Goal: Use online tool/utility: Utilize a website feature to perform a specific function

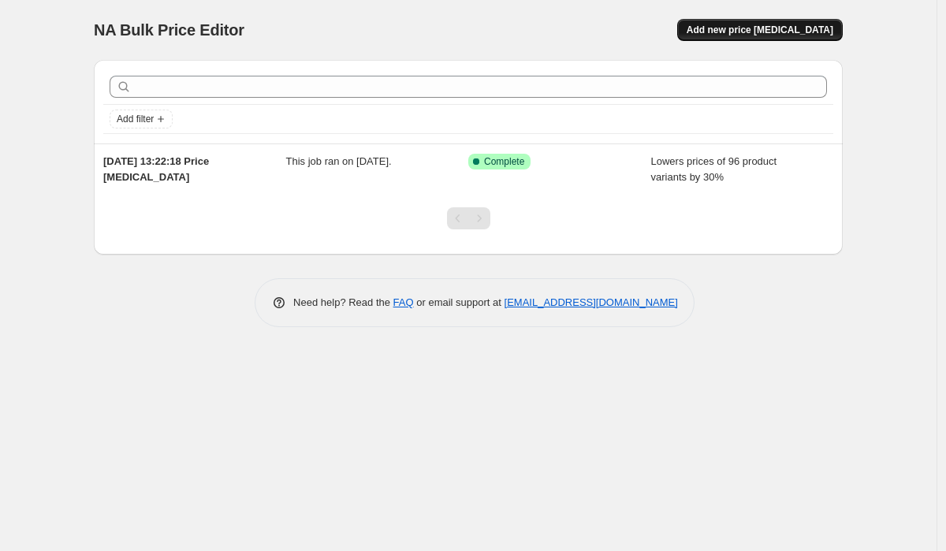
click at [732, 25] on span "Add new price [MEDICAL_DATA]" at bounding box center [759, 30] width 147 height 13
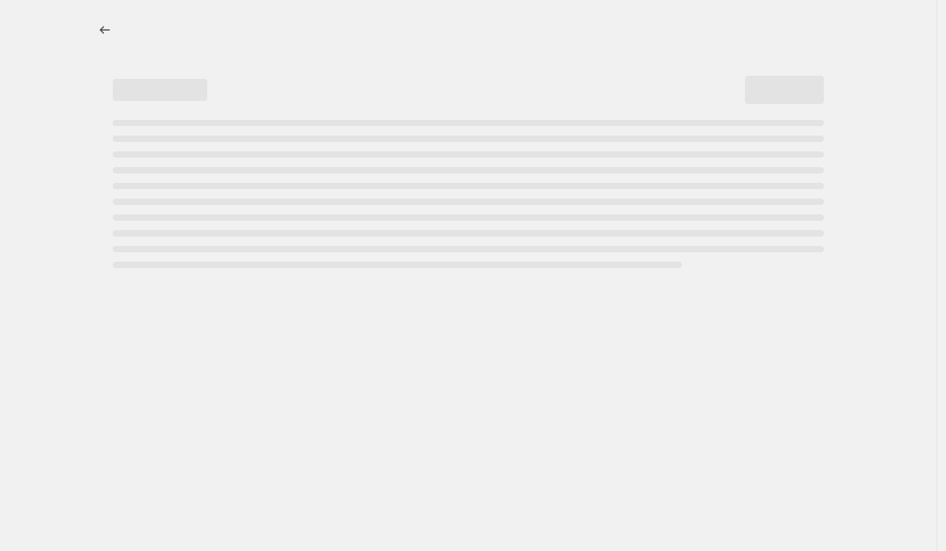
select select "percentage"
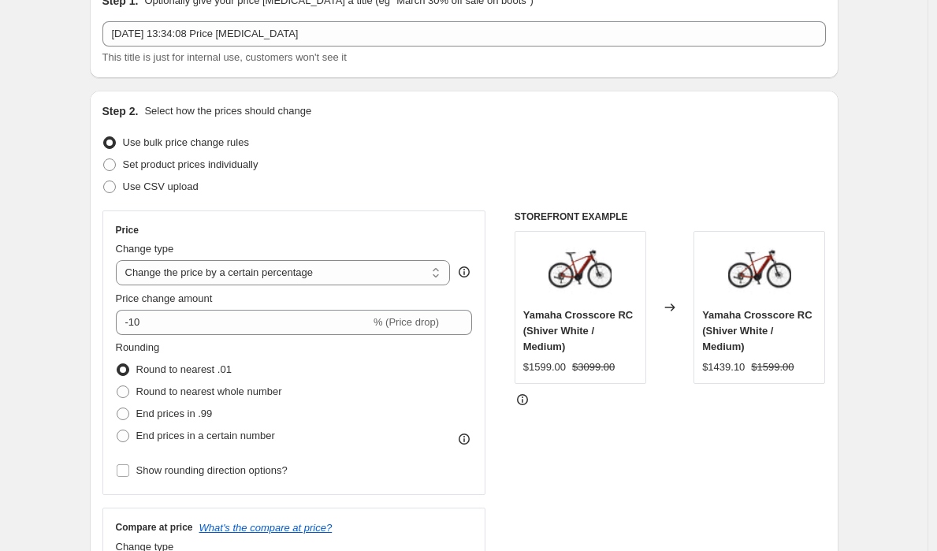
scroll to position [87, 0]
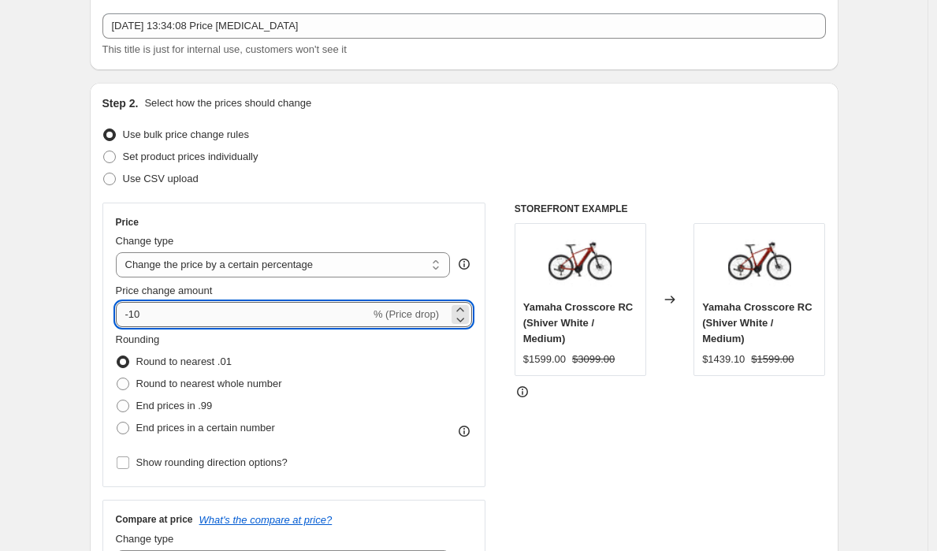
click at [162, 309] on input "-10" at bounding box center [243, 314] width 255 height 25
type input "-1"
type input "-20"
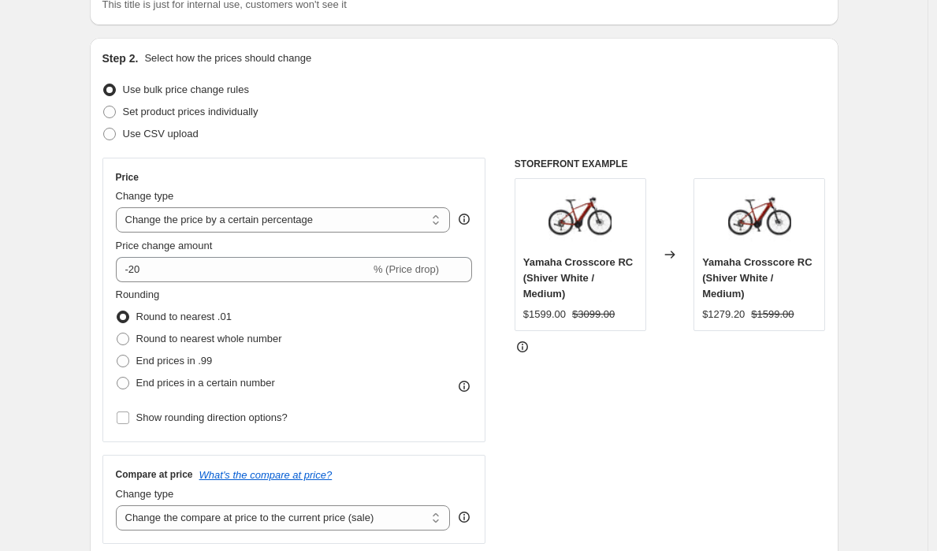
scroll to position [136, 0]
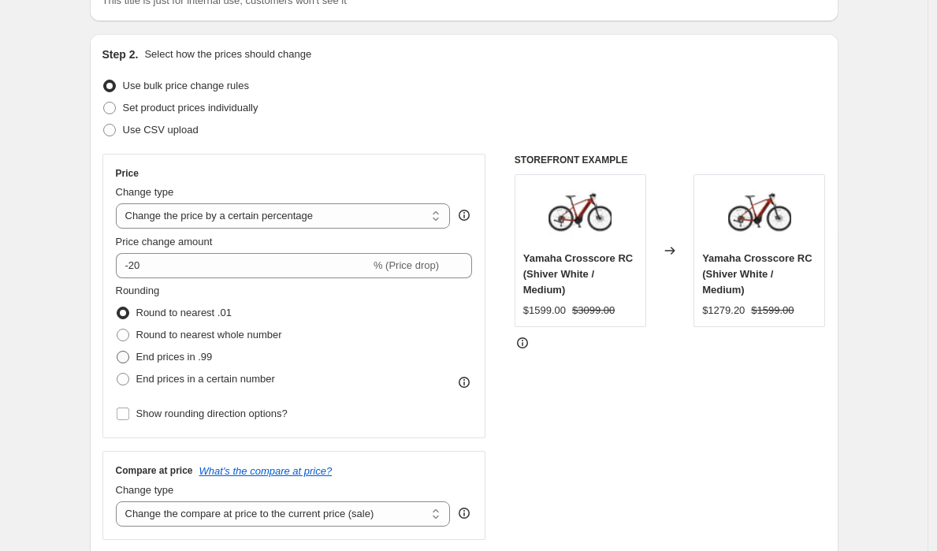
click at [128, 359] on span at bounding box center [123, 357] width 13 height 13
click at [117, 351] on input "End prices in .99" at bounding box center [117, 351] width 1 height 1
radio input "true"
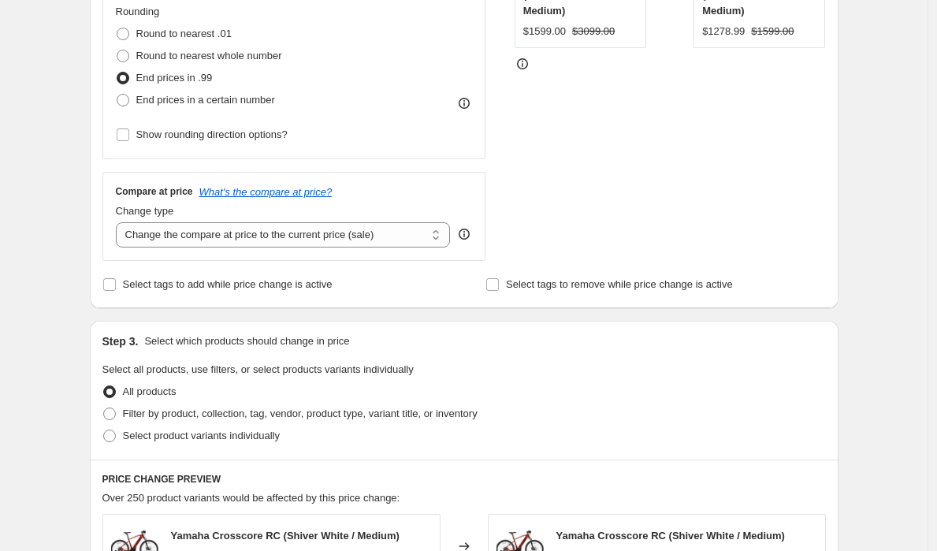
scroll to position [419, 0]
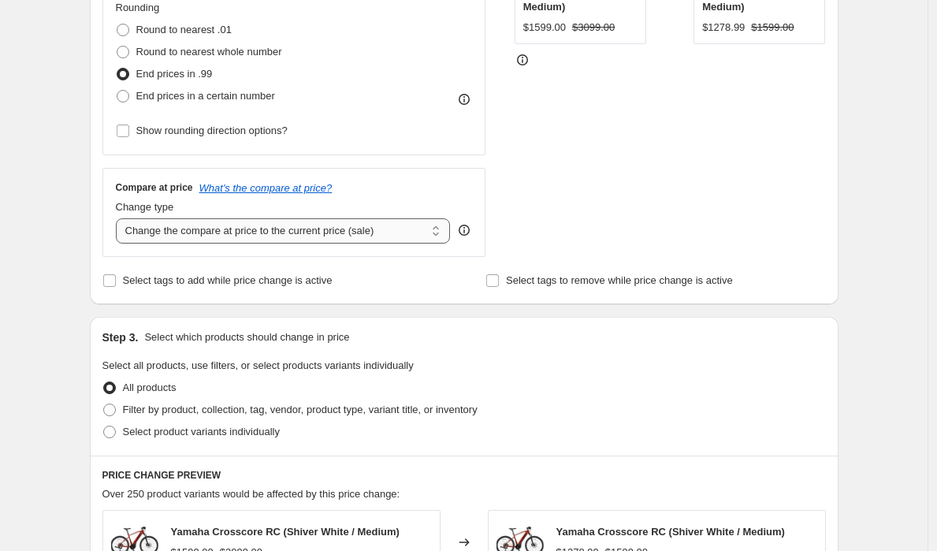
click at [203, 243] on div "Compare at price What's the compare at price? Change type Change the compare at…" at bounding box center [294, 212] width 384 height 88
click at [213, 229] on select "Change the compare at price to the current price (sale) Change the compare at p…" at bounding box center [283, 230] width 335 height 25
select select "no_change"
click at [120, 218] on select "Change the compare at price to the current price (sale) Change the compare at p…" at bounding box center [283, 230] width 335 height 25
click at [66, 256] on div "Create new price [MEDICAL_DATA]. This page is ready Create new price [MEDICAL_D…" at bounding box center [463, 368] width 927 height 1575
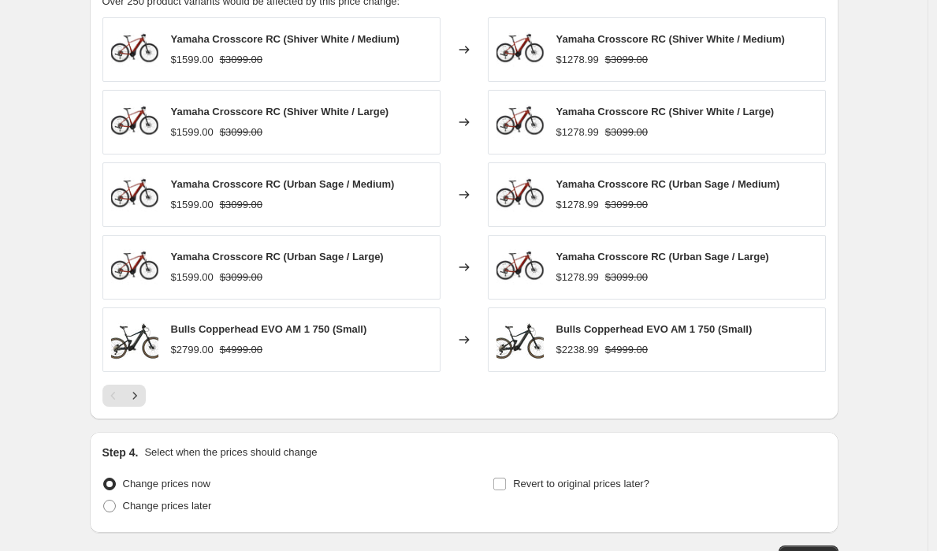
scroll to position [1024, 0]
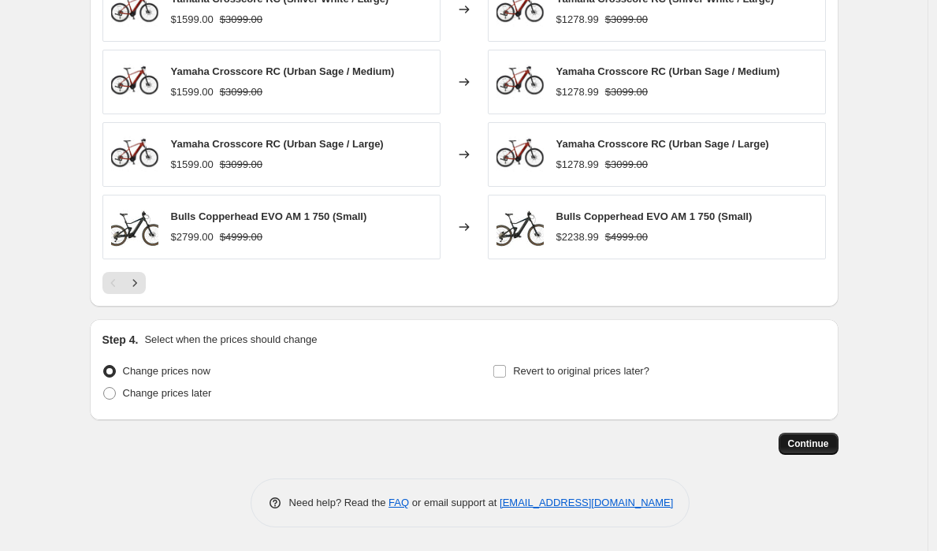
click at [813, 437] on button "Continue" at bounding box center [809, 444] width 60 height 22
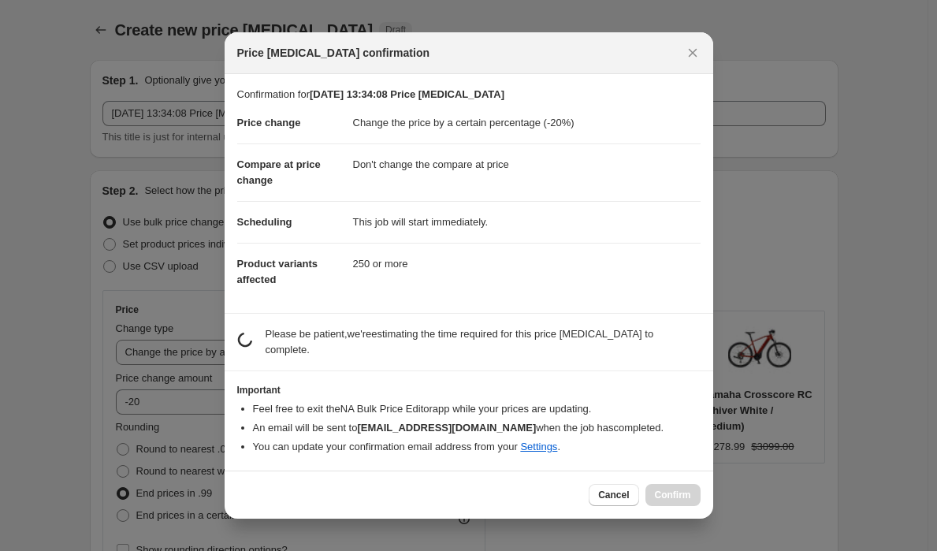
scroll to position [0, 0]
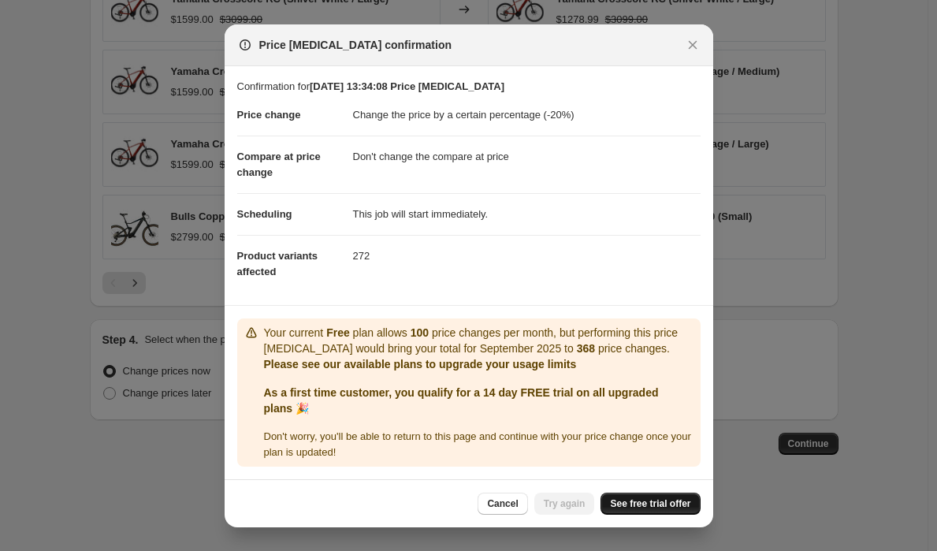
click at [629, 505] on span "See free trial offer" at bounding box center [650, 503] width 80 height 13
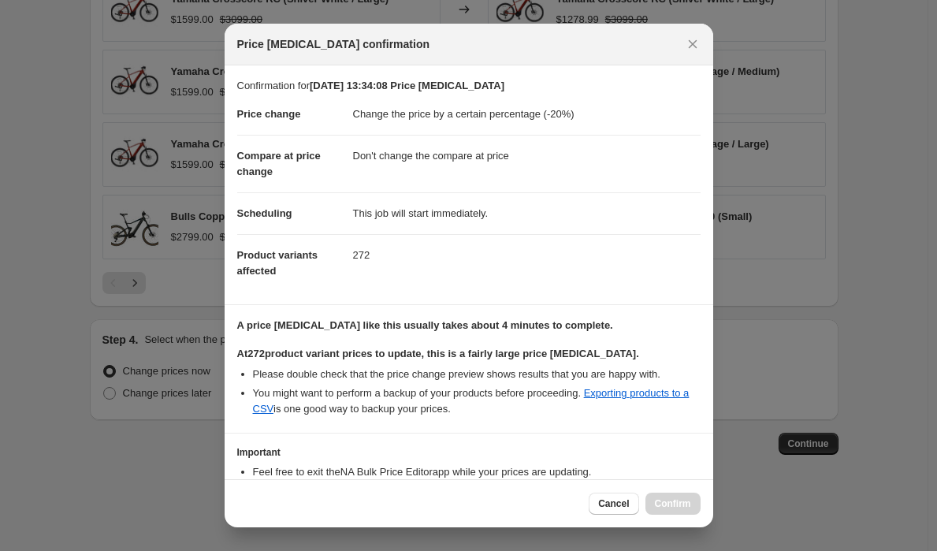
select select "percentage"
select select "no_change"
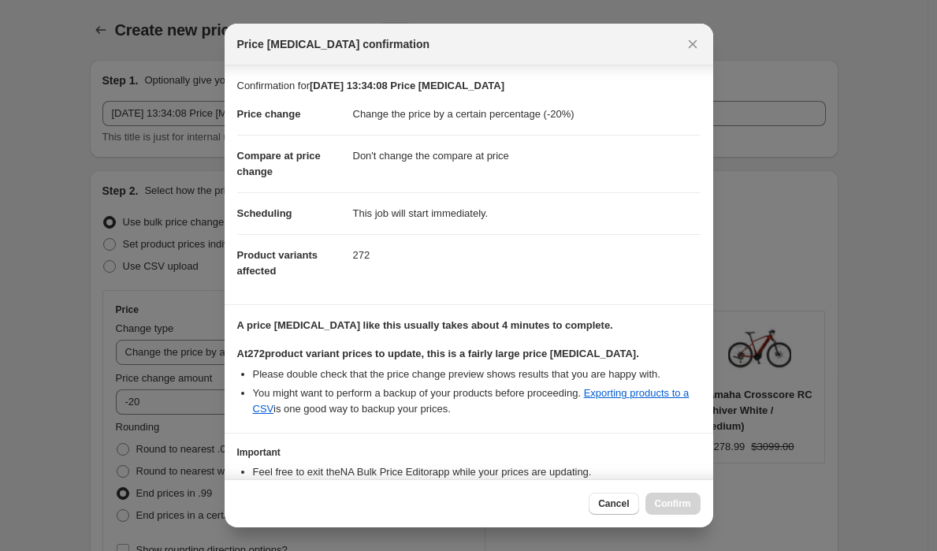
scroll to position [102, 0]
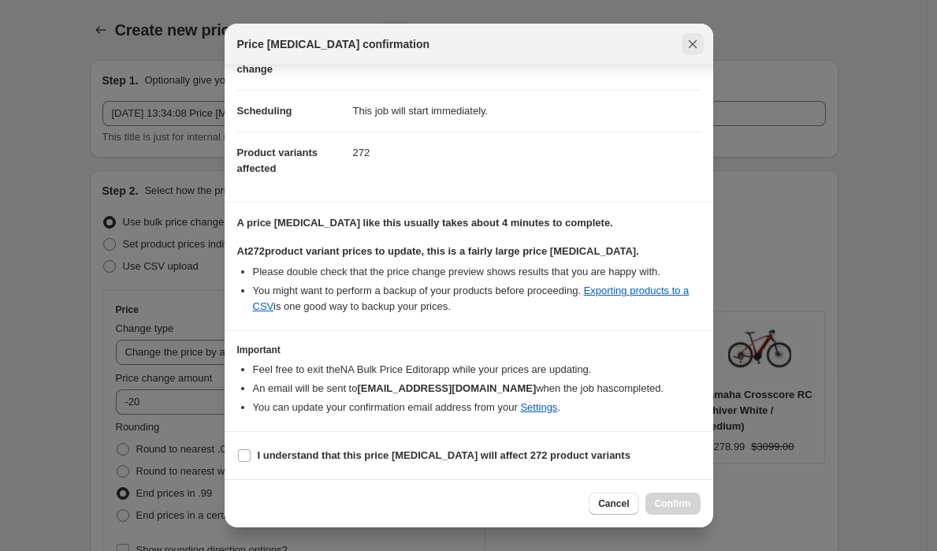
click at [693, 43] on icon "Close" at bounding box center [693, 44] width 16 height 16
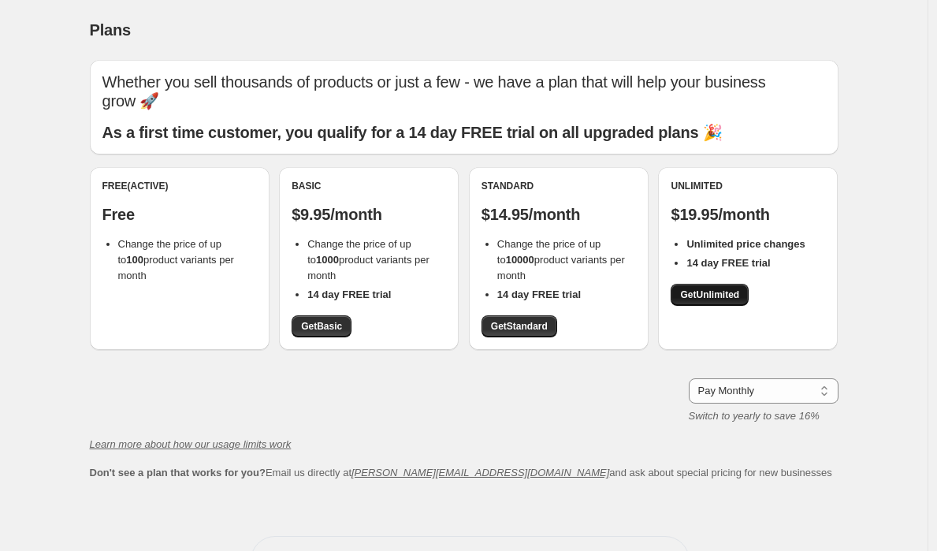
click at [696, 288] on span "Get Unlimited" at bounding box center [709, 294] width 59 height 13
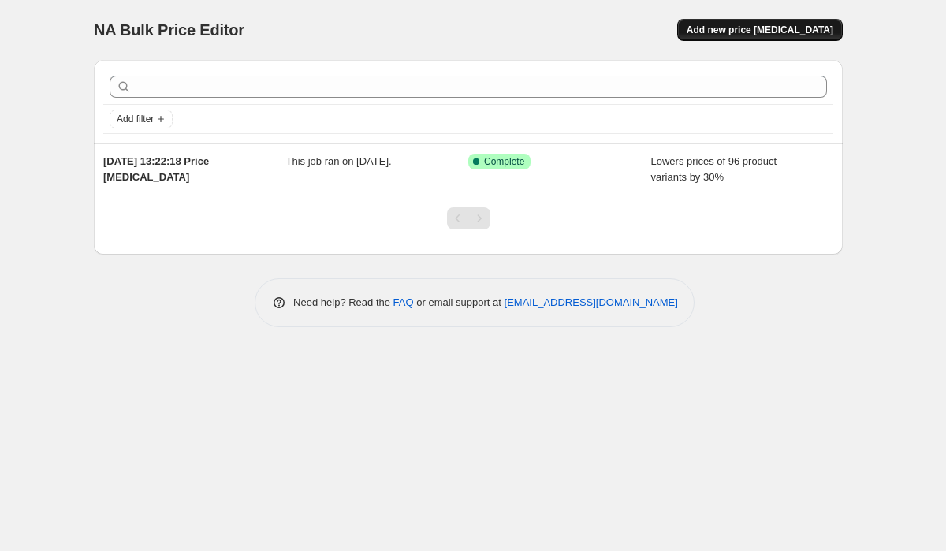
click at [784, 33] on span "Add new price [MEDICAL_DATA]" at bounding box center [759, 30] width 147 height 13
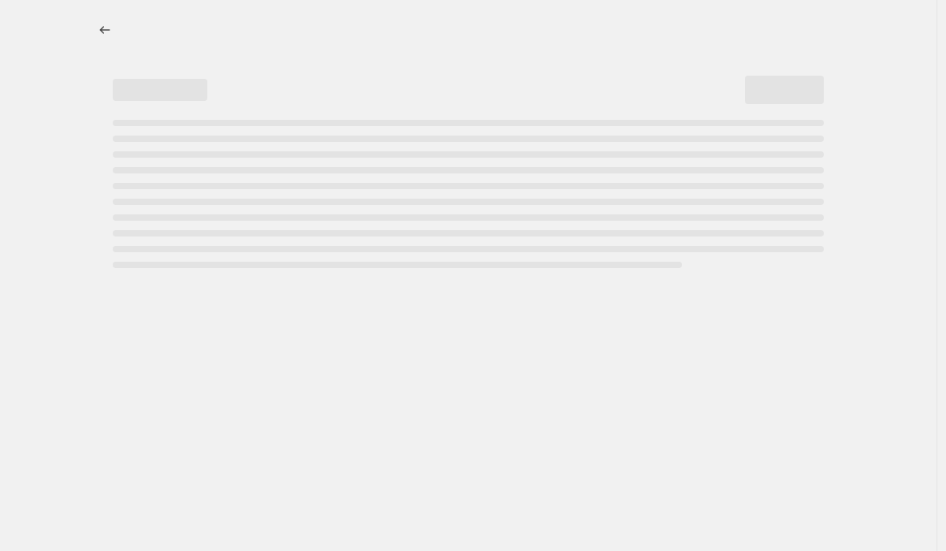
select select "percentage"
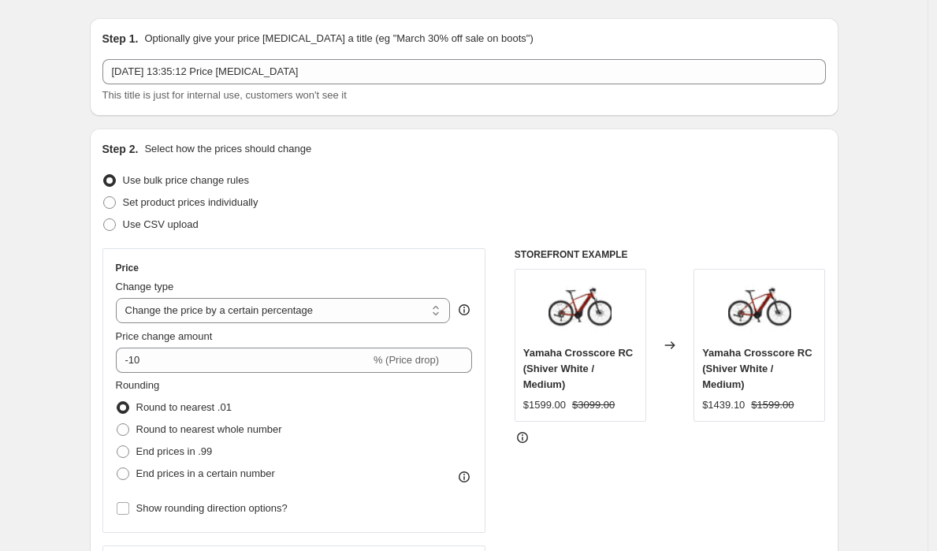
scroll to position [76, 0]
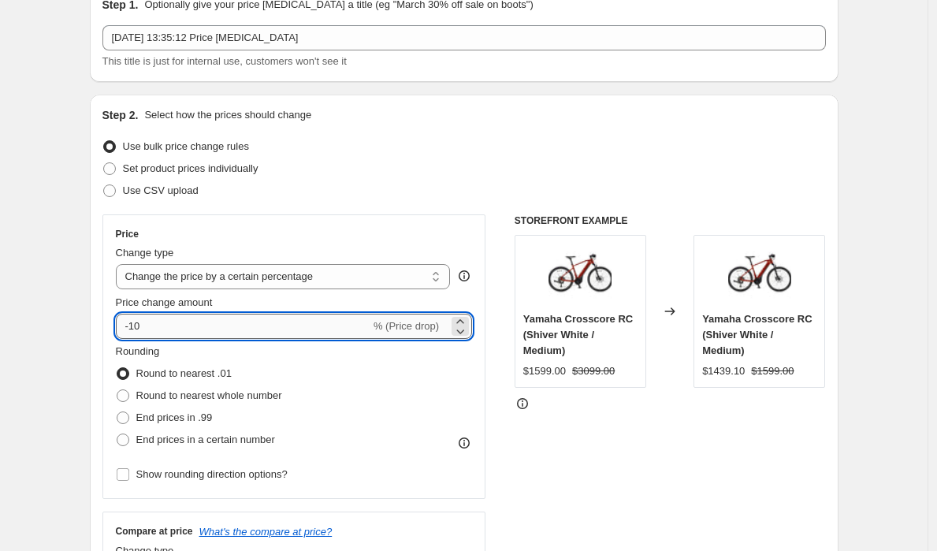
click at [230, 331] on input "-10" at bounding box center [243, 326] width 255 height 25
type input "-1"
type input "-20"
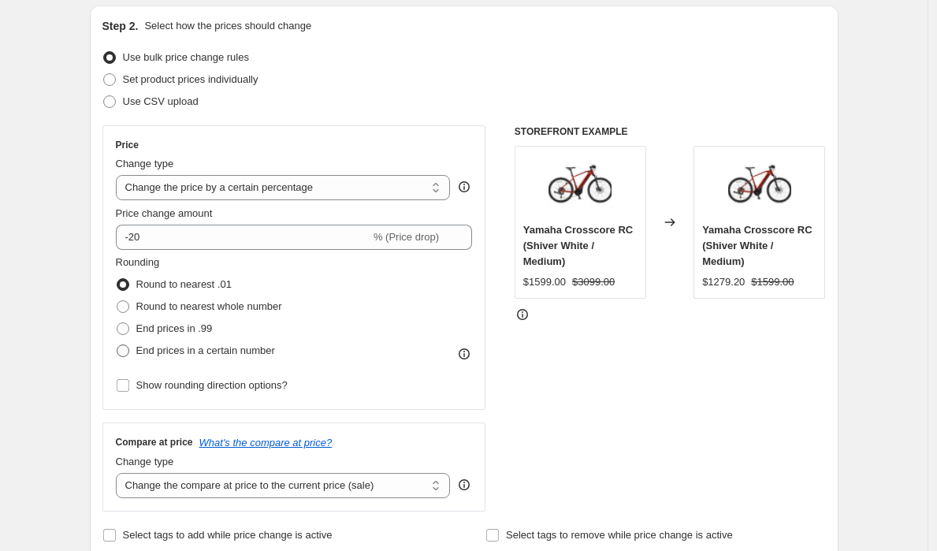
scroll to position [184, 0]
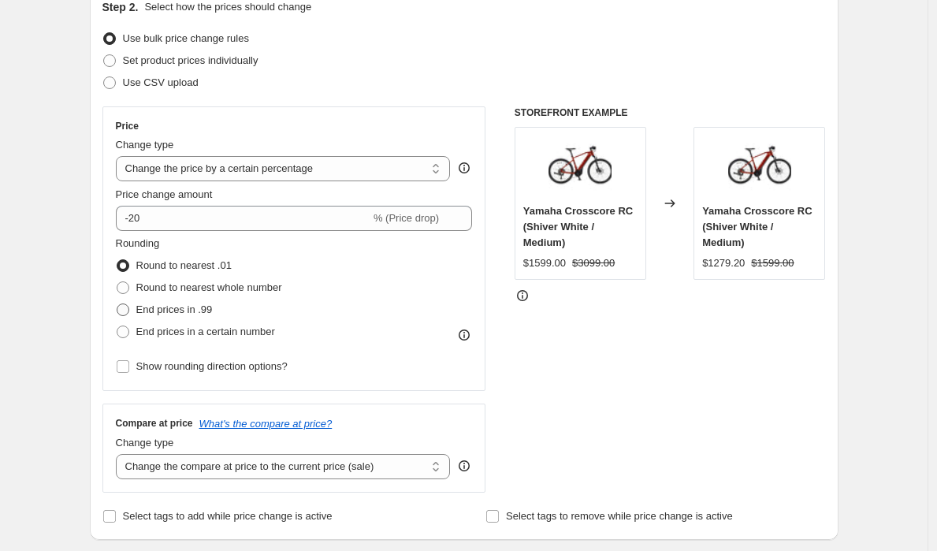
click at [205, 317] on span "End prices in .99" at bounding box center [174, 310] width 76 height 16
click at [117, 304] on input "End prices in .99" at bounding box center [117, 303] width 1 height 1
radio input "true"
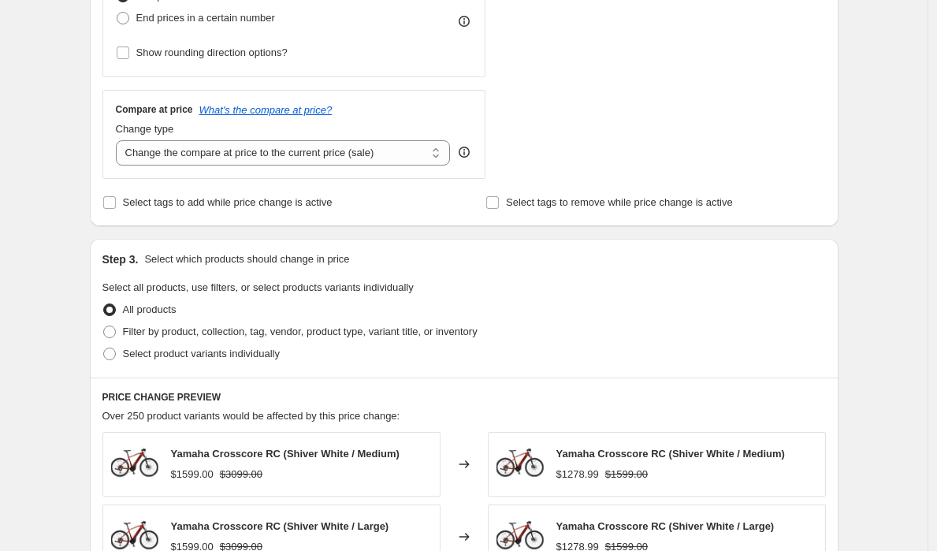
scroll to position [502, 0]
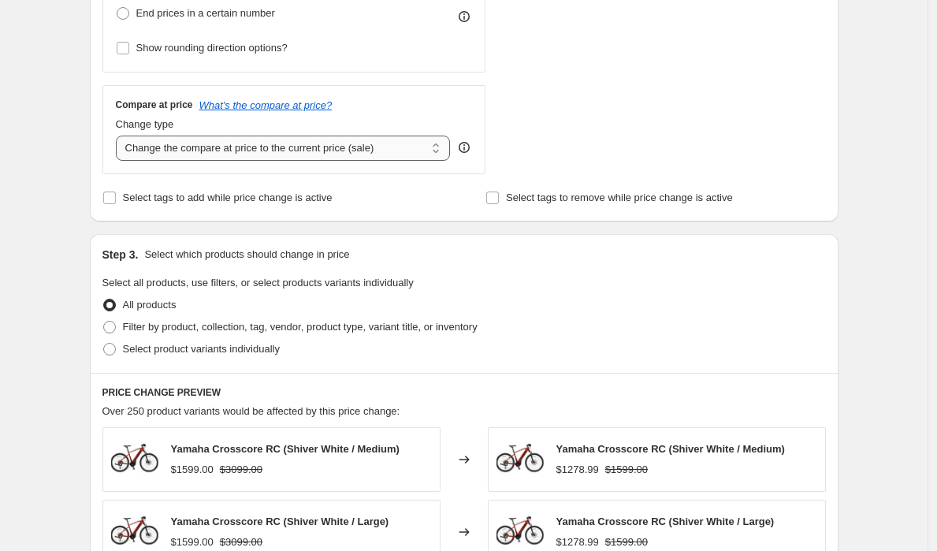
click at [322, 154] on select "Change the compare at price to the current price (sale) Change the compare at p…" at bounding box center [283, 148] width 335 height 25
select select "no_change"
click at [120, 136] on select "Change the compare at price to the current price (sale) Change the compare at p…" at bounding box center [283, 148] width 335 height 25
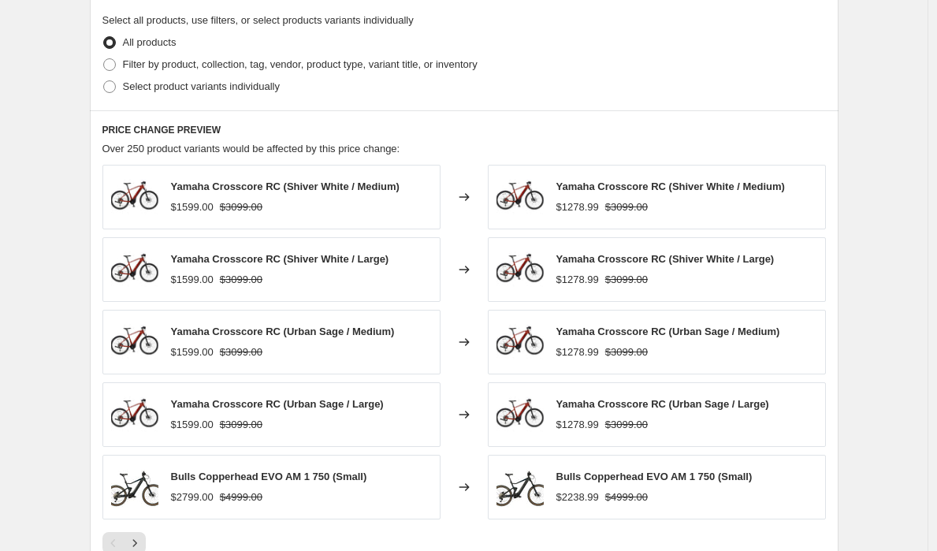
scroll to position [1024, 0]
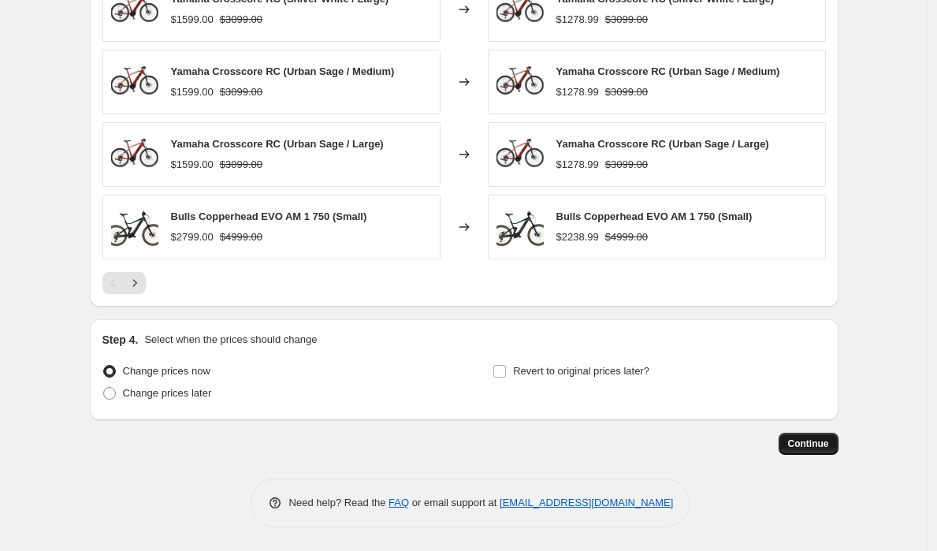
click at [807, 437] on button "Continue" at bounding box center [809, 444] width 60 height 22
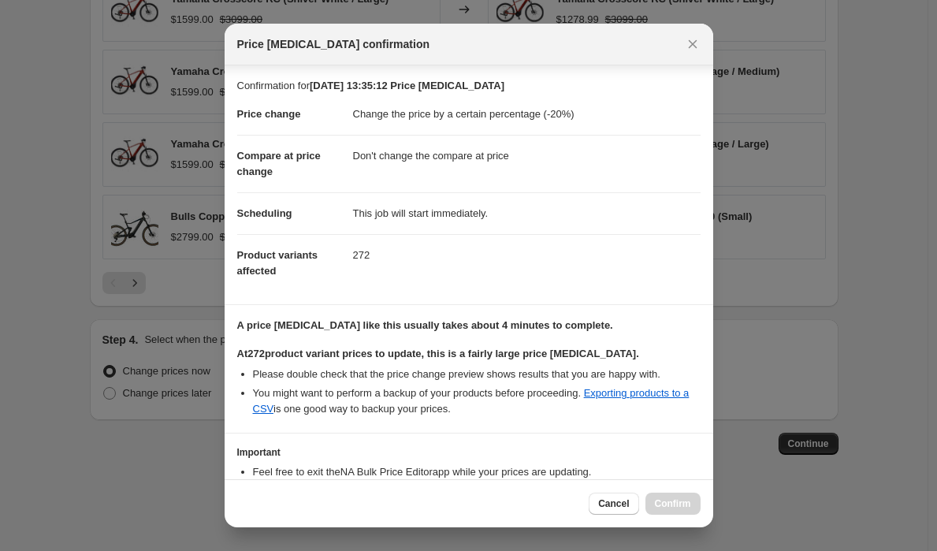
scroll to position [102, 0]
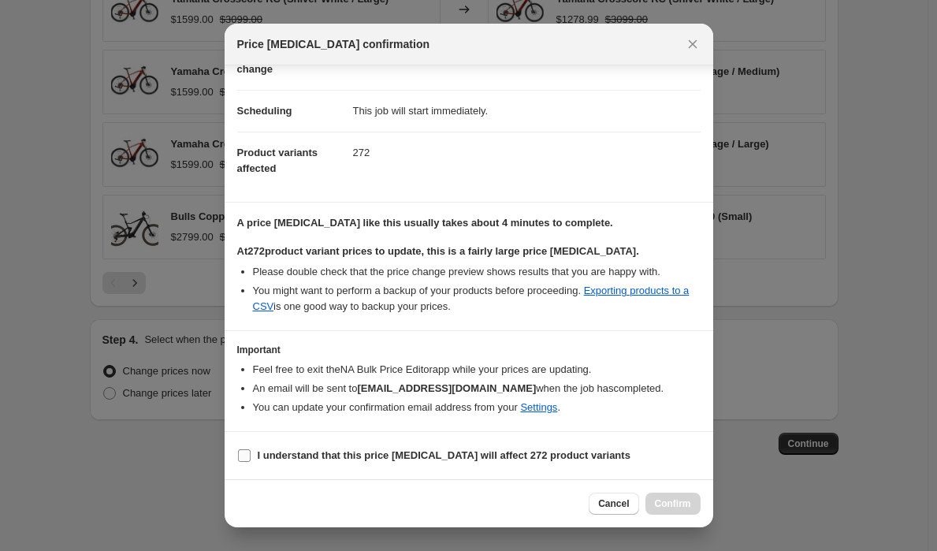
click at [396, 453] on b "I understand that this price [MEDICAL_DATA] will affect 272 product variants" at bounding box center [444, 455] width 373 height 12
click at [251, 453] on input "I understand that this price [MEDICAL_DATA] will affect 272 product variants" at bounding box center [244, 455] width 13 height 13
checkbox input "true"
click at [678, 508] on span "Confirm" at bounding box center [673, 503] width 36 height 13
